Goal: Find specific page/section: Find specific page/section

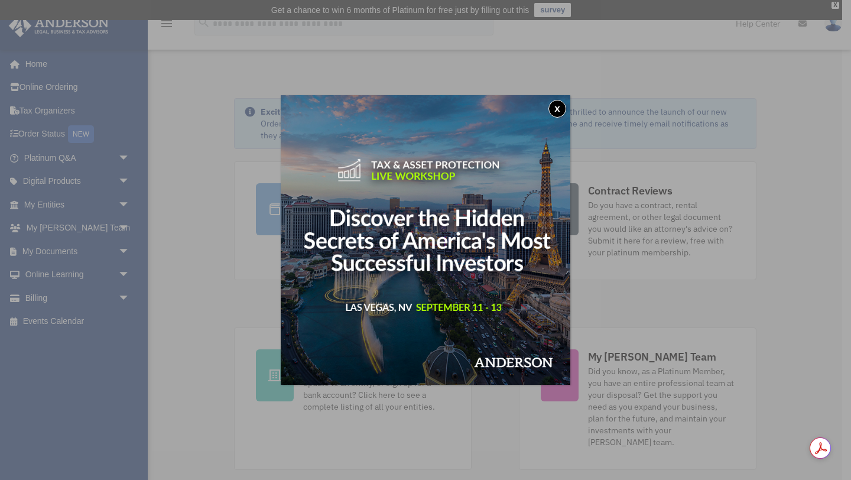
click at [558, 109] on button "x" at bounding box center [557, 109] width 18 height 18
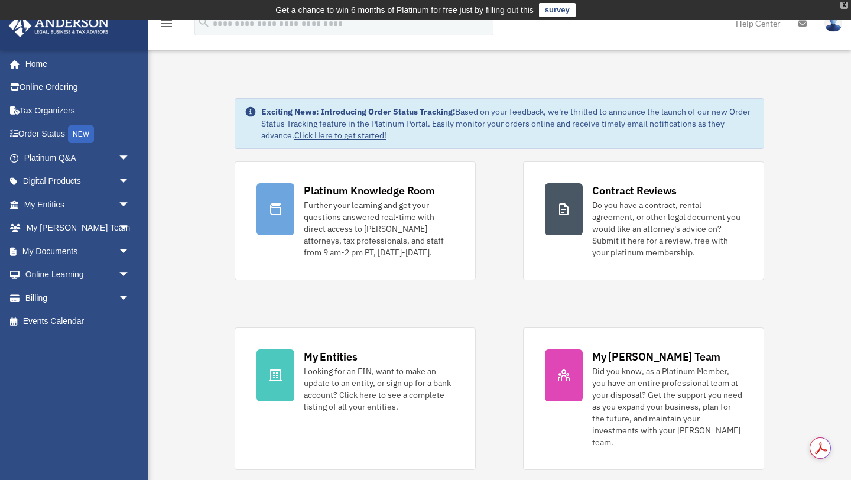
click at [843, 8] on div "X" at bounding box center [844, 5] width 8 height 7
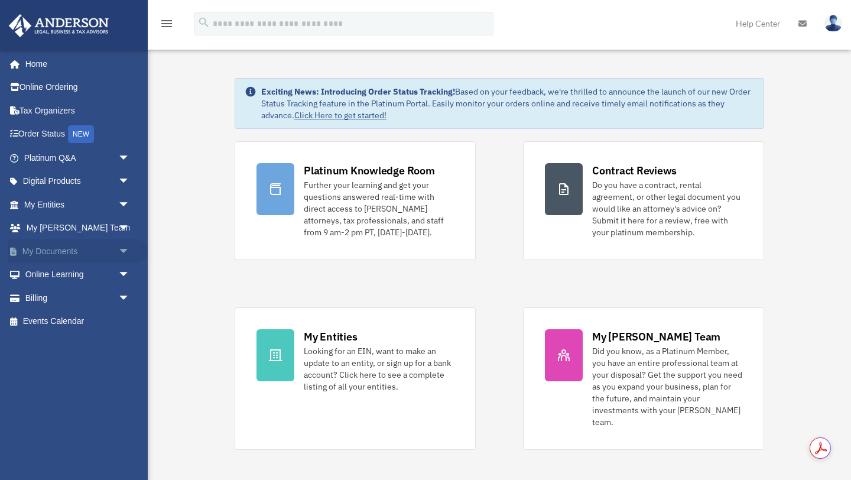
click at [125, 248] on span "arrow_drop_down" at bounding box center [130, 251] width 24 height 24
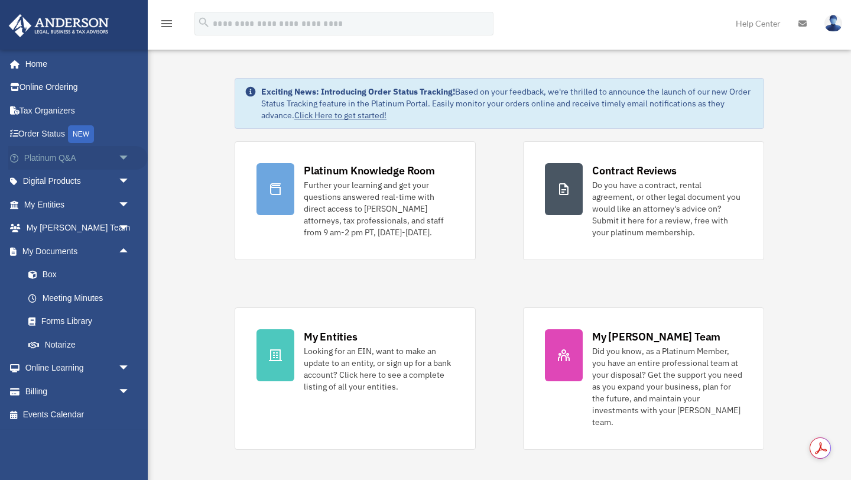
click at [123, 158] on span "arrow_drop_down" at bounding box center [130, 158] width 24 height 24
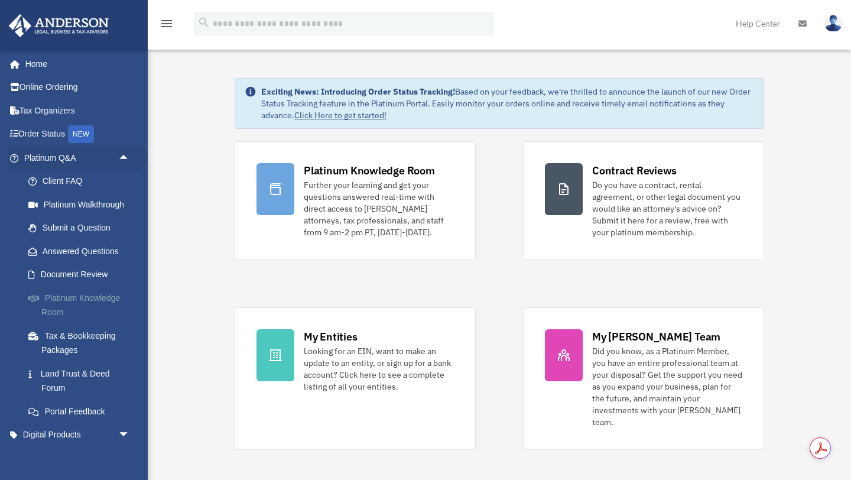
click at [96, 296] on link "Platinum Knowledge Room" at bounding box center [82, 305] width 131 height 38
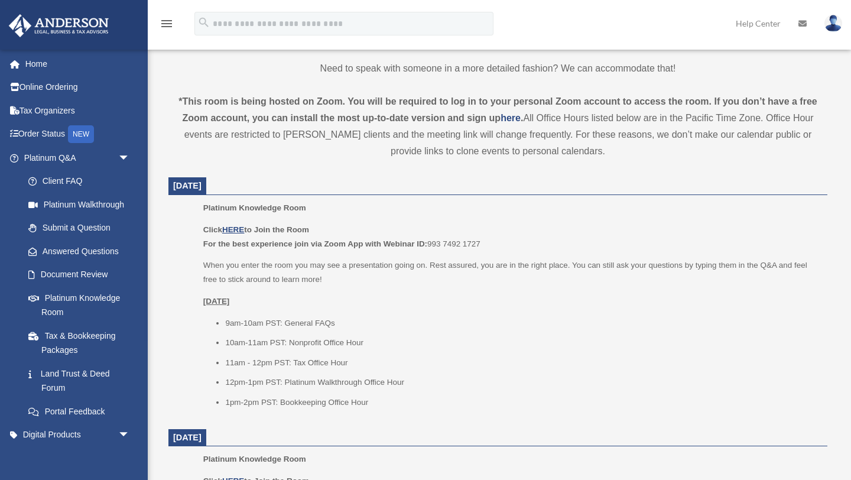
scroll to position [371, 0]
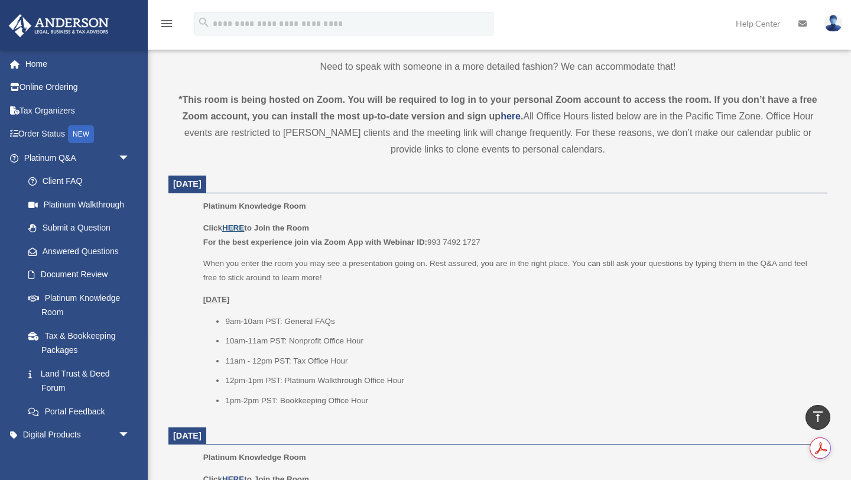
click at [236, 223] on u "HERE" at bounding box center [233, 227] width 22 height 9
